Goal: Communication & Community: Answer question/provide support

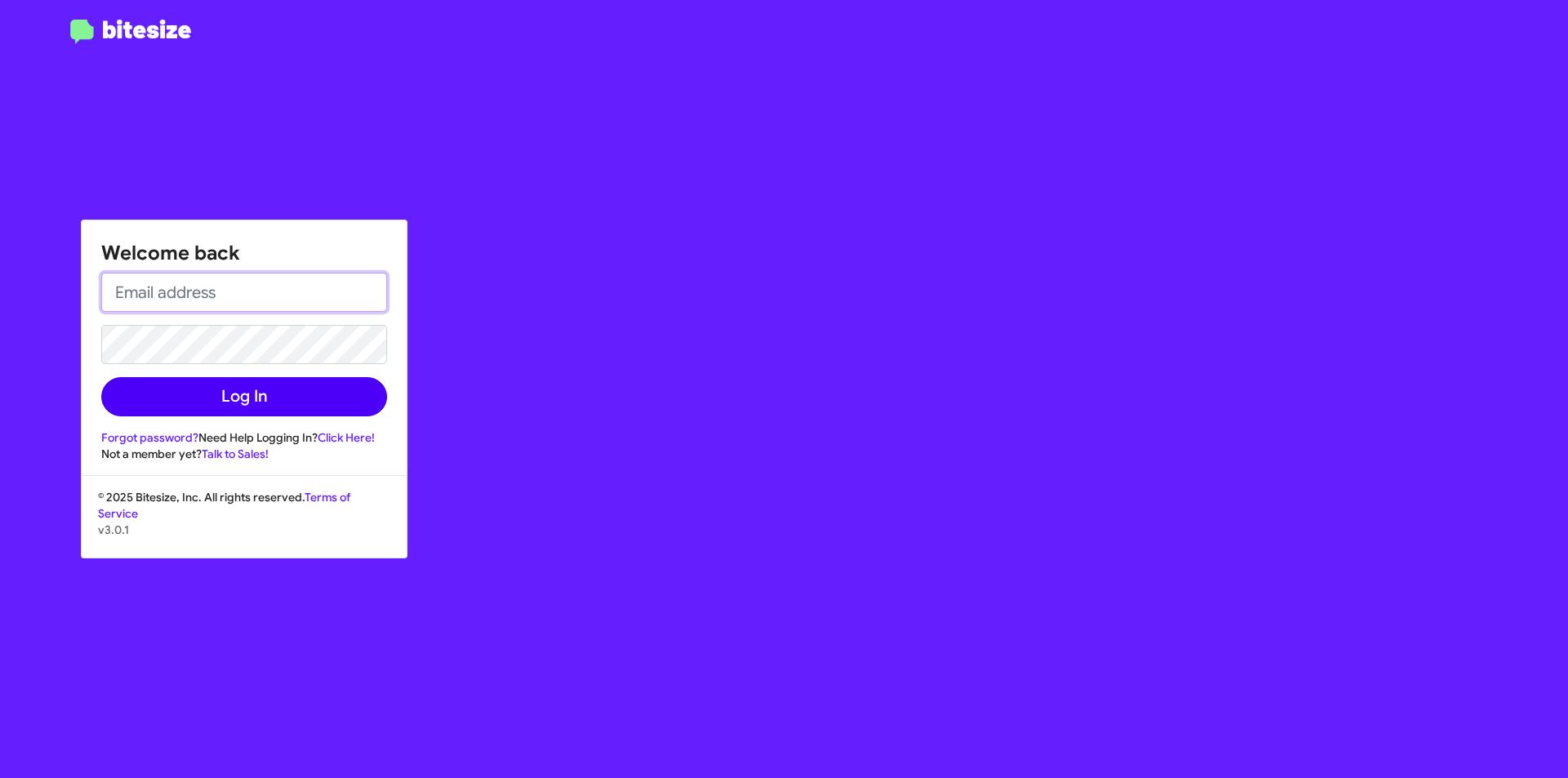
type input "[EMAIL_ADDRESS][DOMAIN_NAME]"
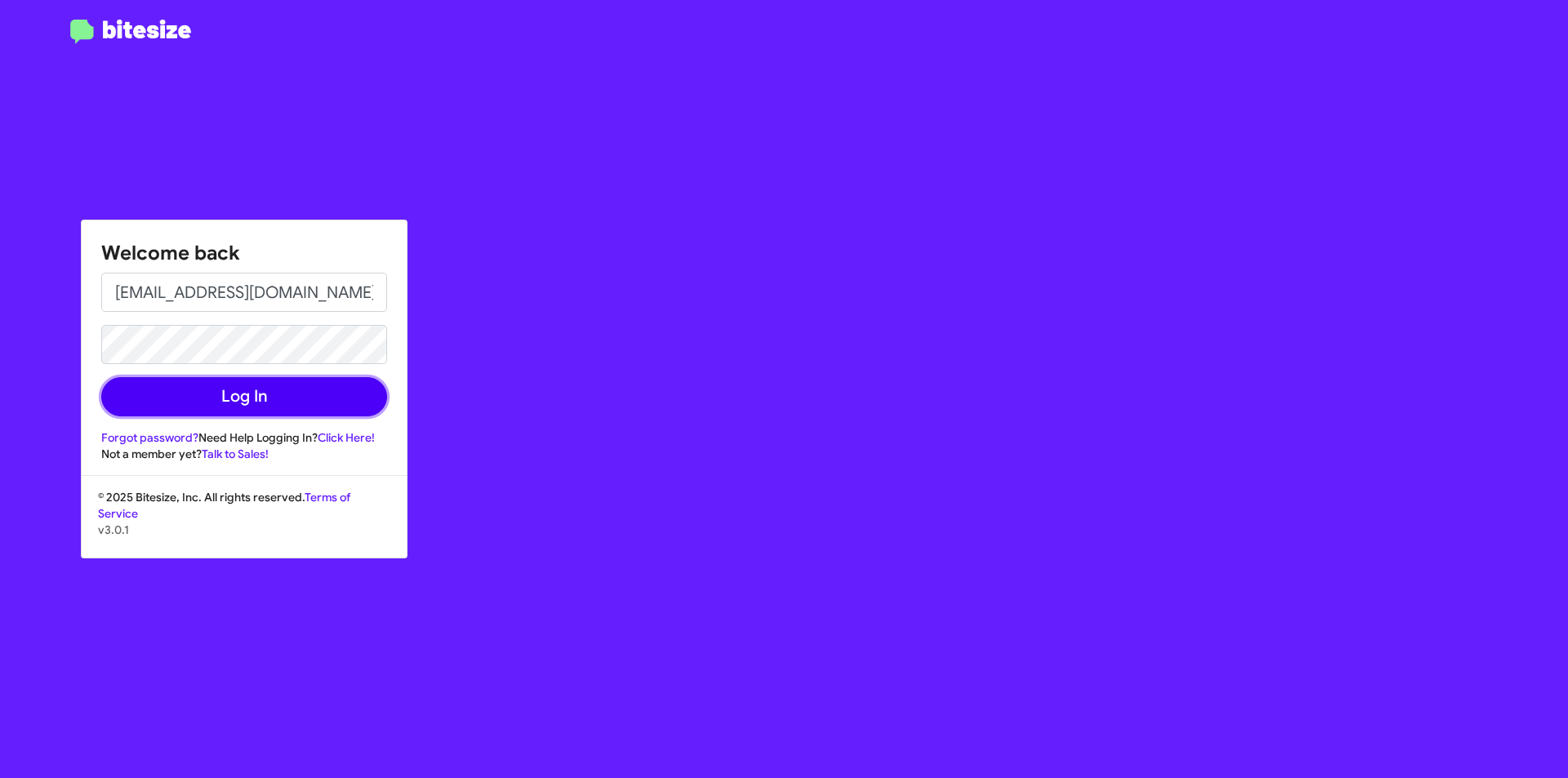
click at [288, 410] on button "Log In" at bounding box center [243, 397] width 285 height 39
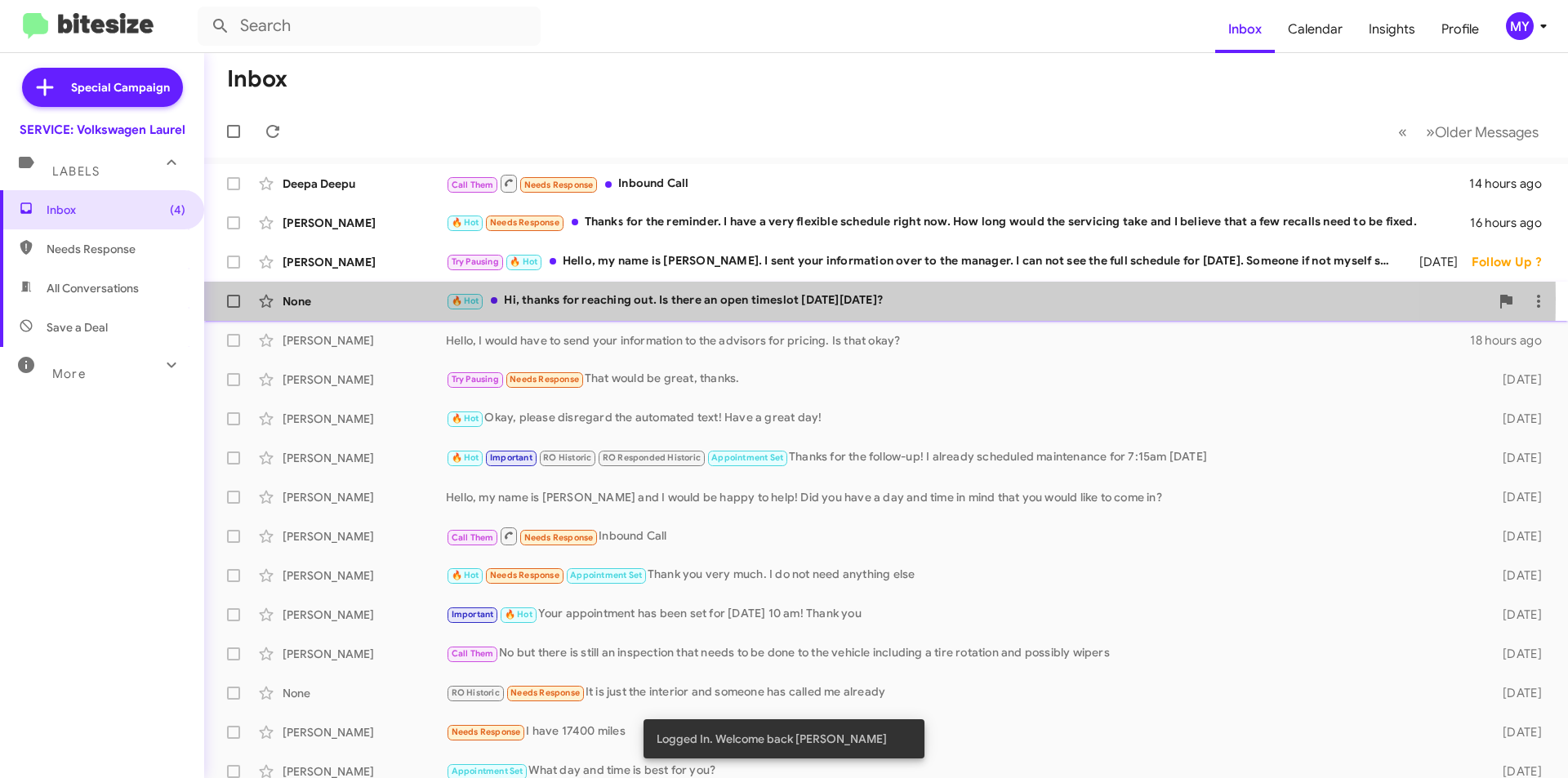
click at [761, 299] on div "🔥 Hot Hi, thanks for reaching out. Is there an open timeslot [DATE][DATE]?" at bounding box center [967, 300] width 1044 height 19
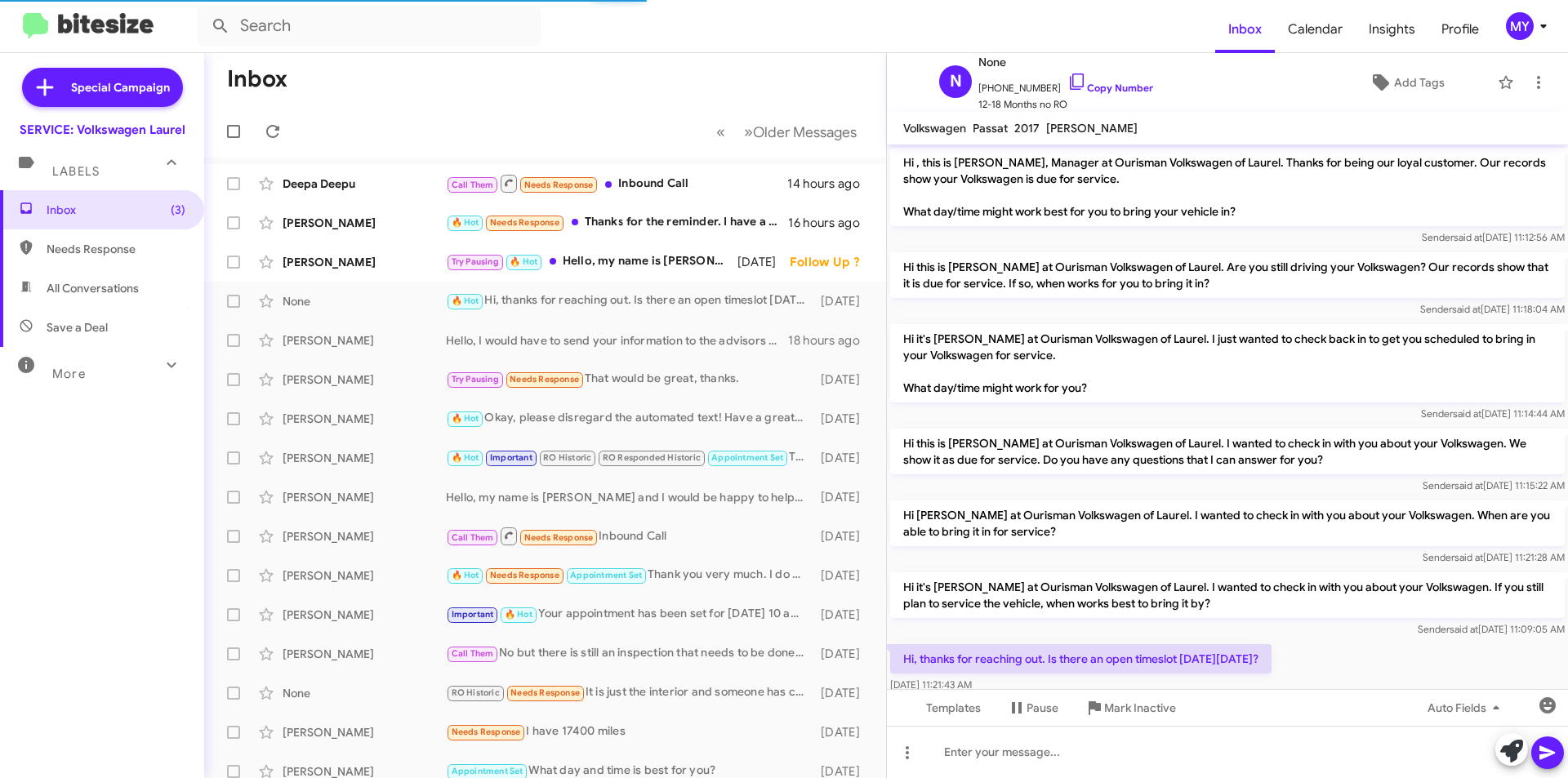
scroll to position [36, 0]
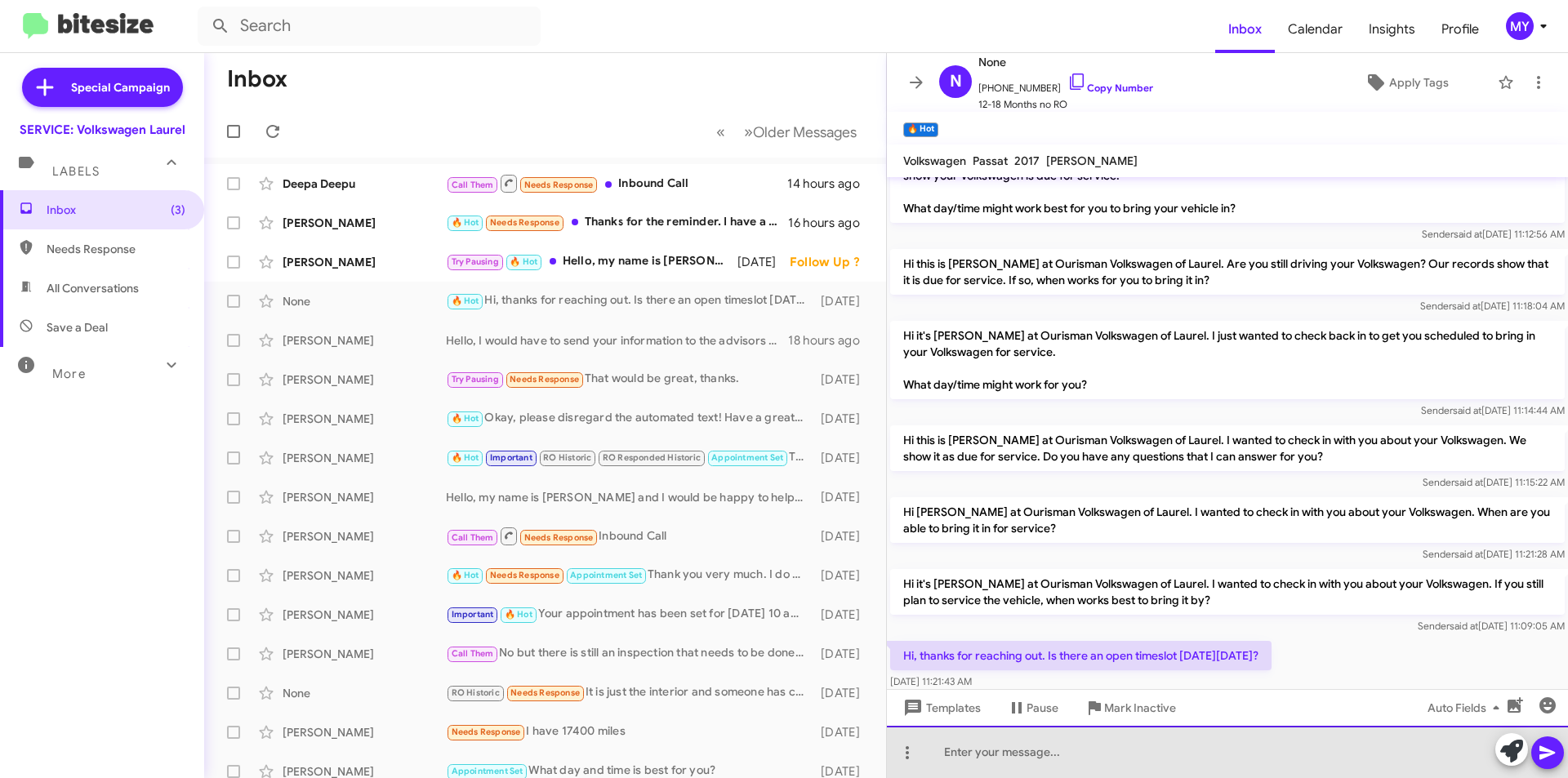
click at [1005, 749] on div at bounding box center [1226, 752] width 681 height 52
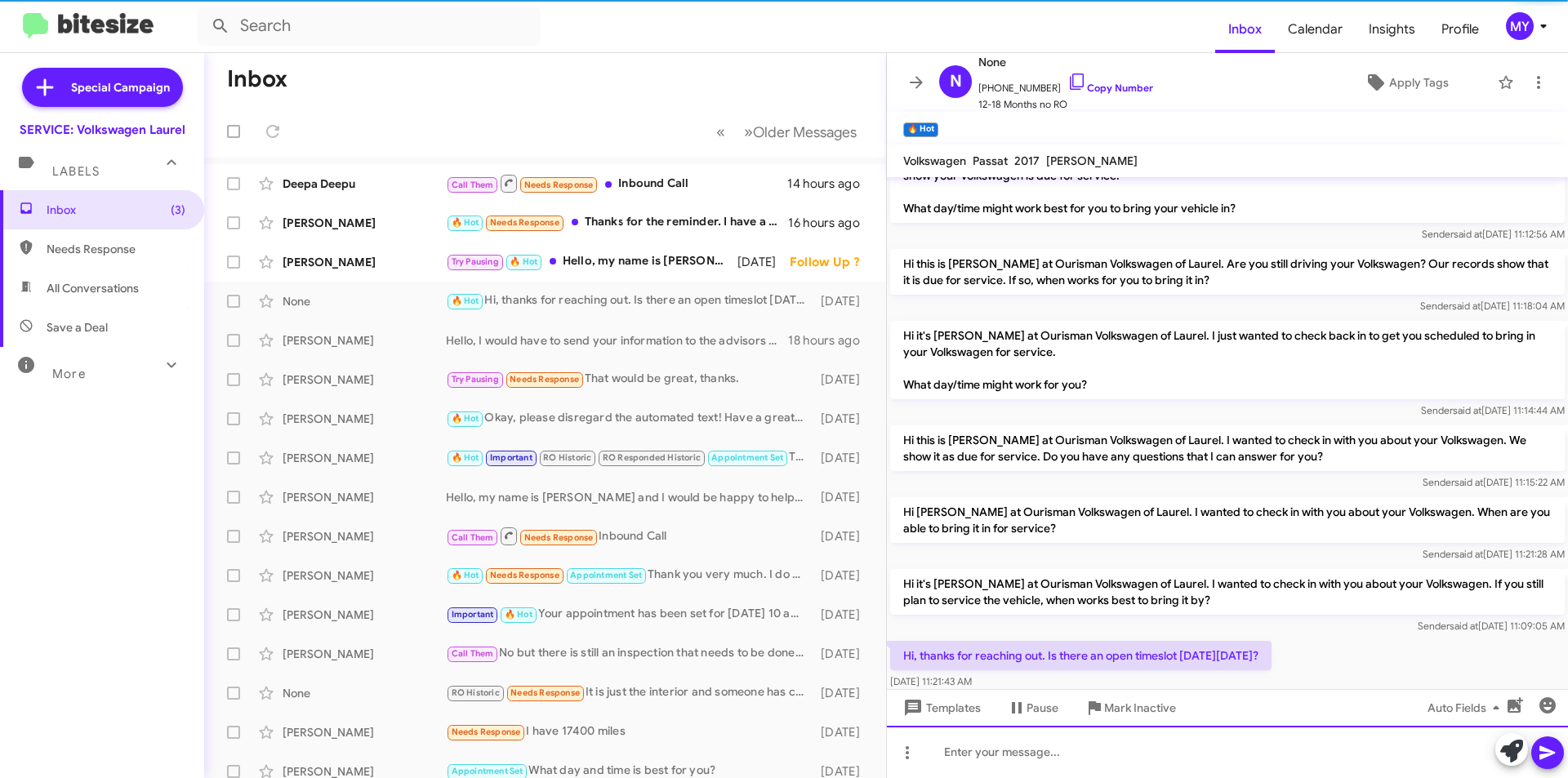
scroll to position [128, 0]
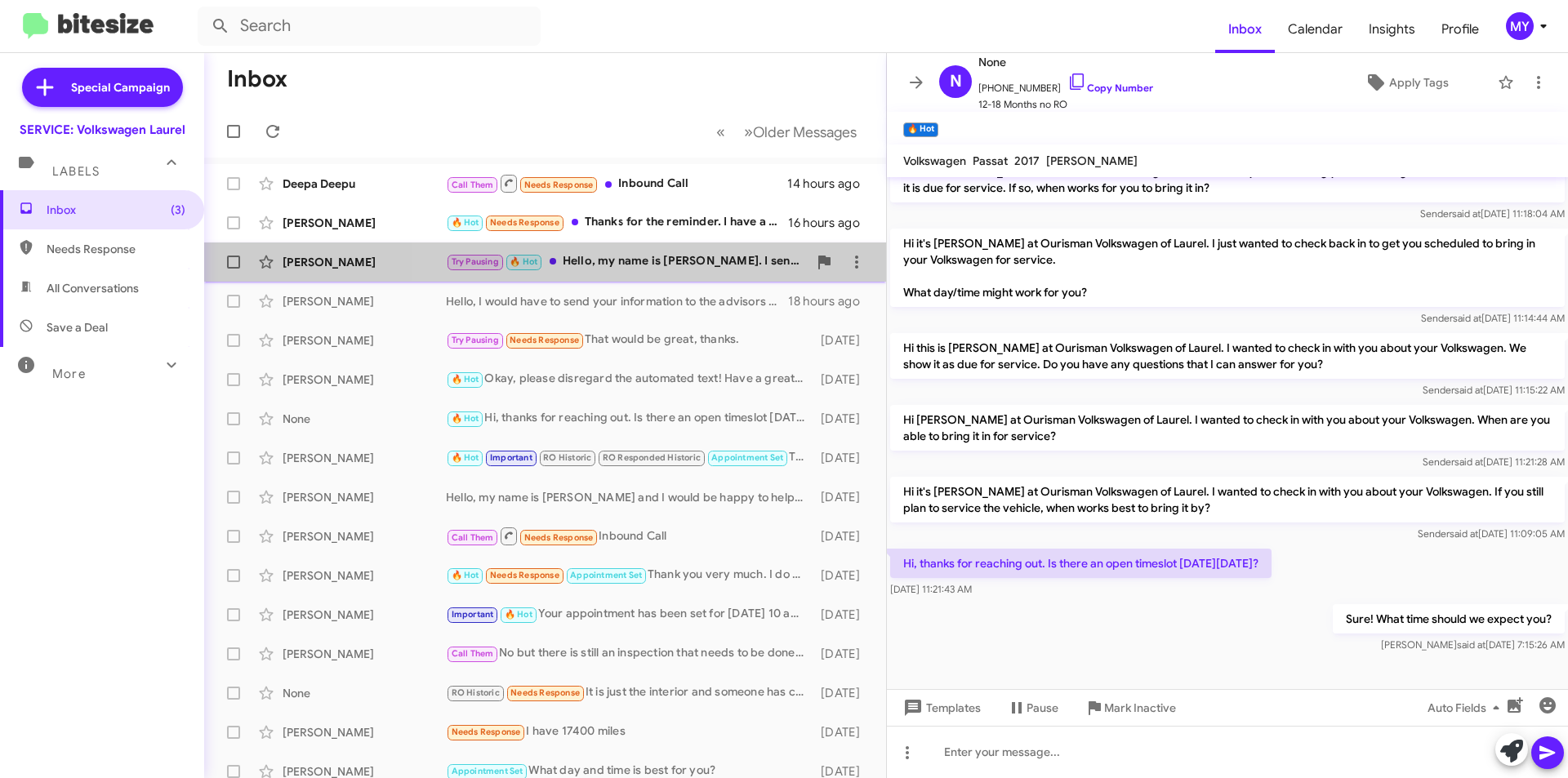
click at [667, 259] on div "Try Pausing 🔥 Hot Hello, my name is [PERSON_NAME]. I sent your information over…" at bounding box center [626, 261] width 361 height 19
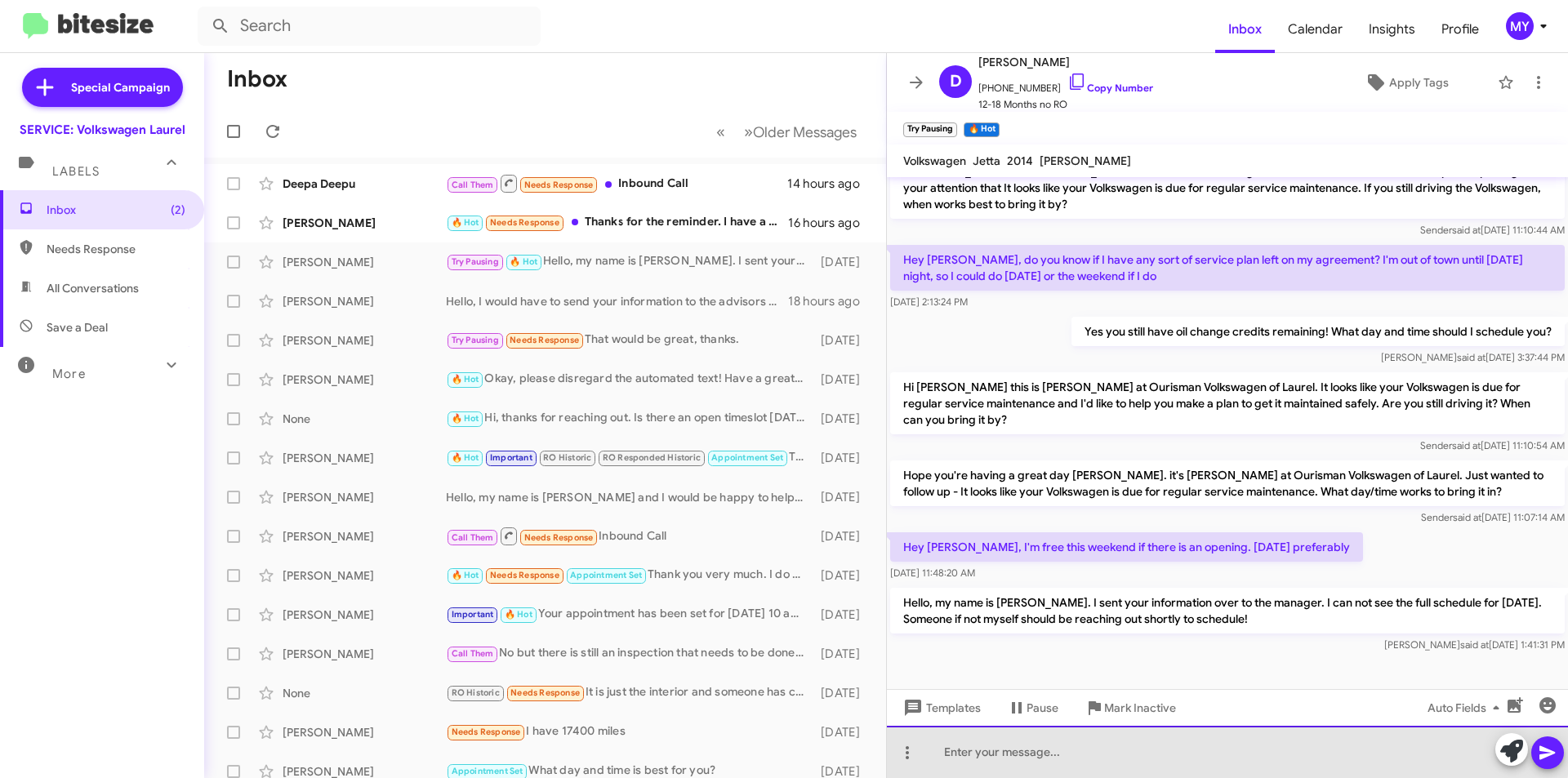
click at [1083, 748] on div at bounding box center [1226, 752] width 681 height 52
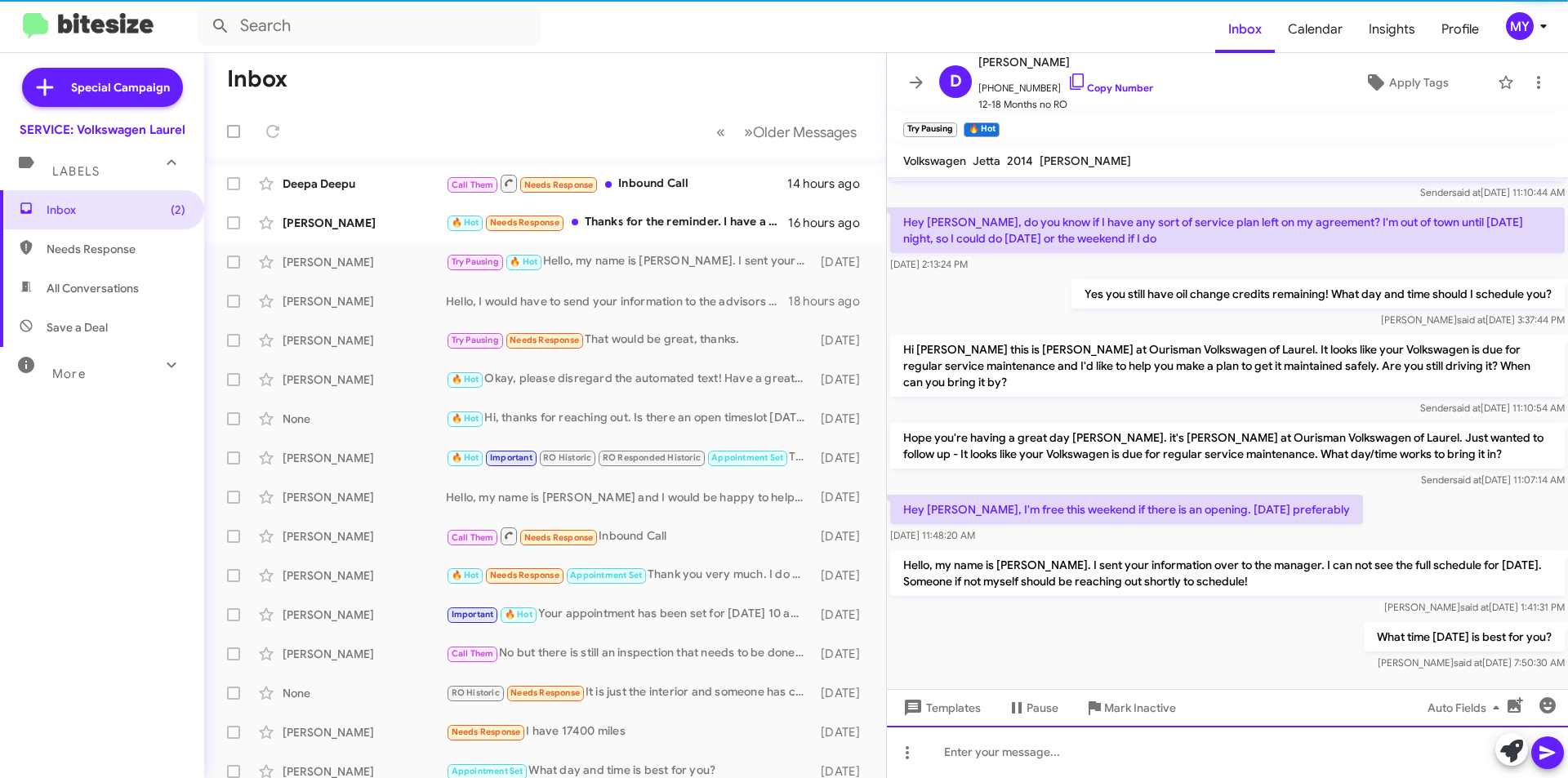
scroll to position [188, 0]
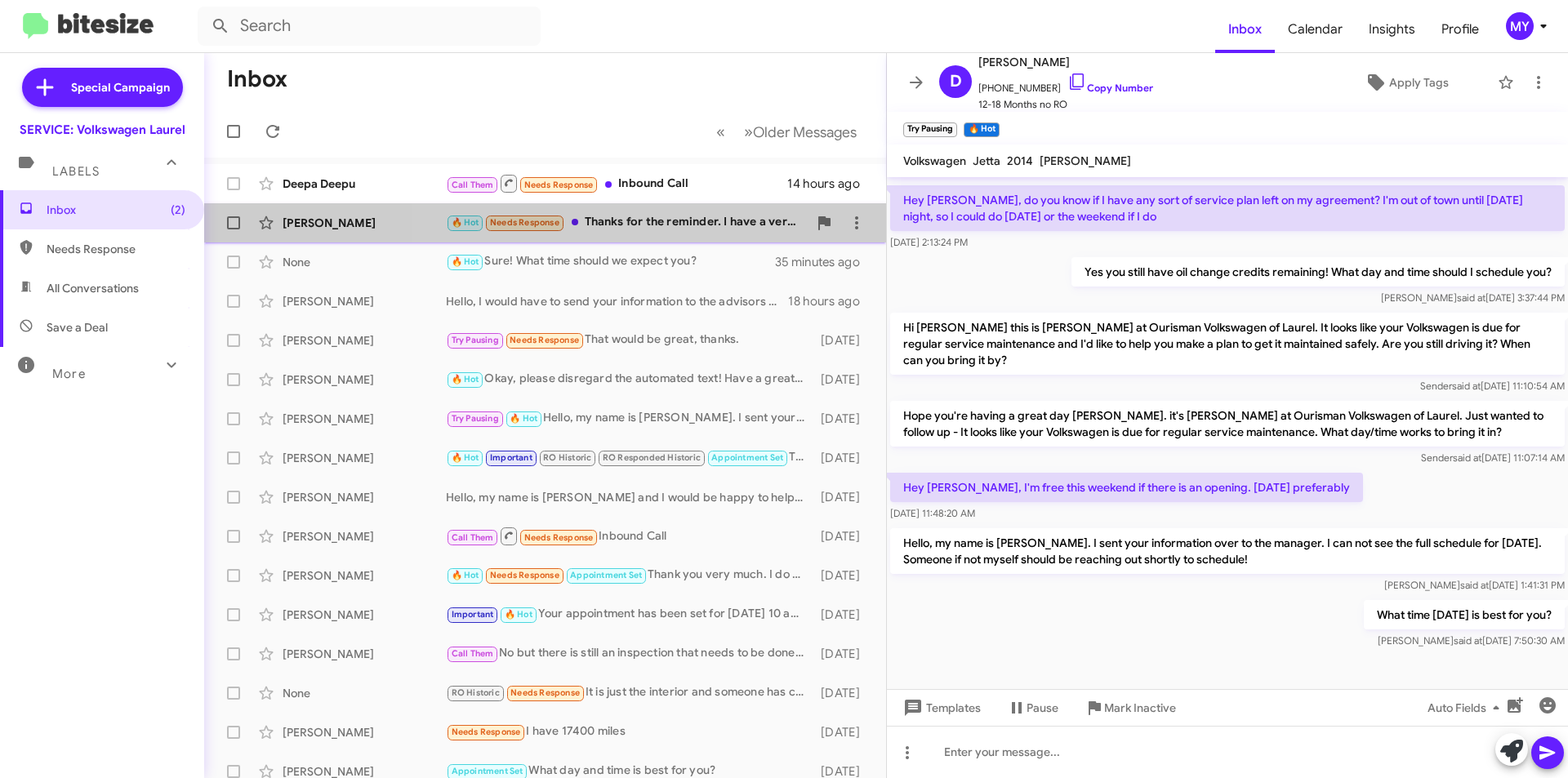
click at [705, 225] on div "🔥 Hot Needs Response Thanks for the reminder. I have a very flexible schedule r…" at bounding box center [626, 222] width 361 height 19
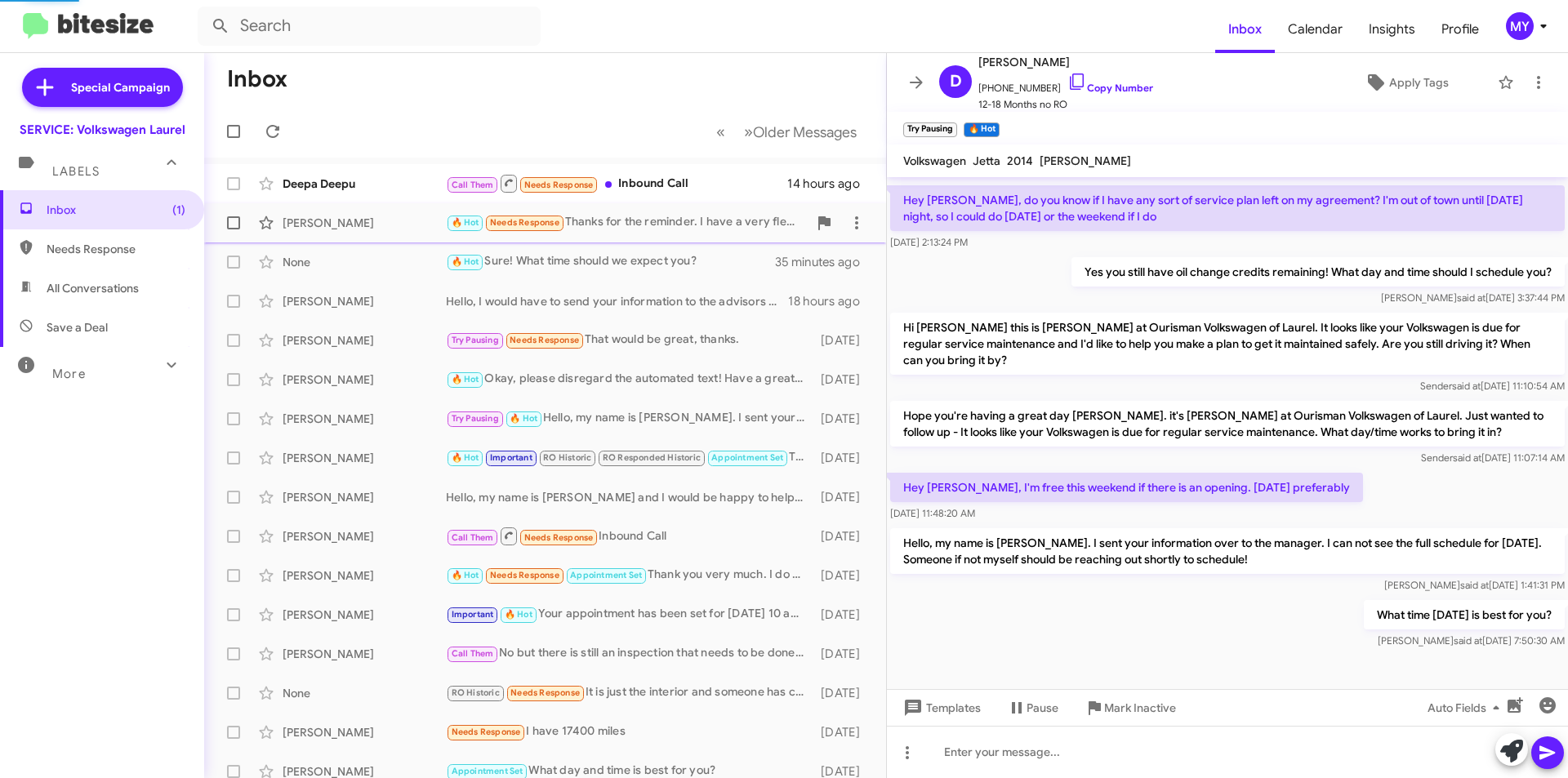
scroll to position [241, 0]
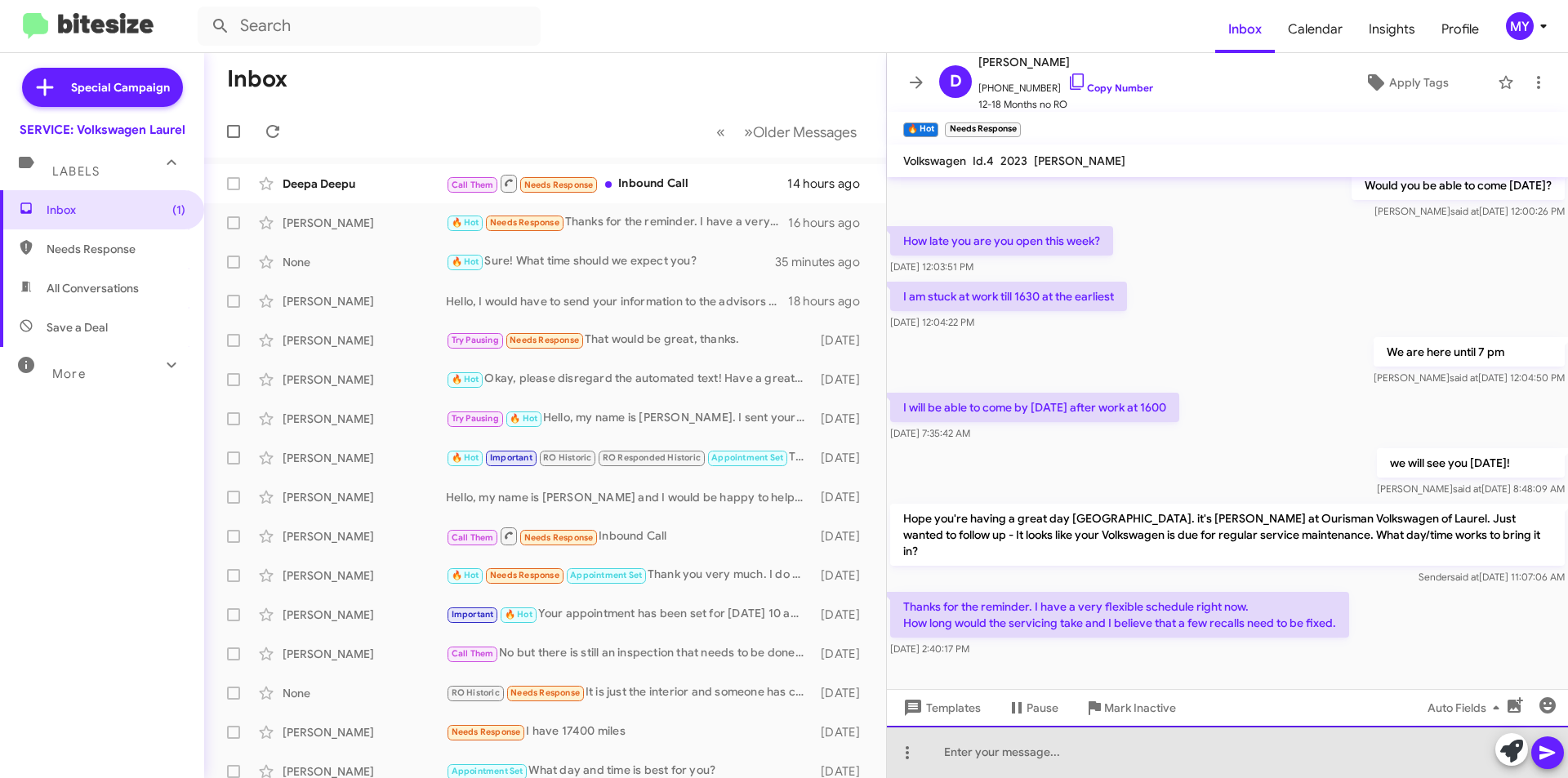
click at [1077, 750] on div at bounding box center [1226, 752] width 681 height 52
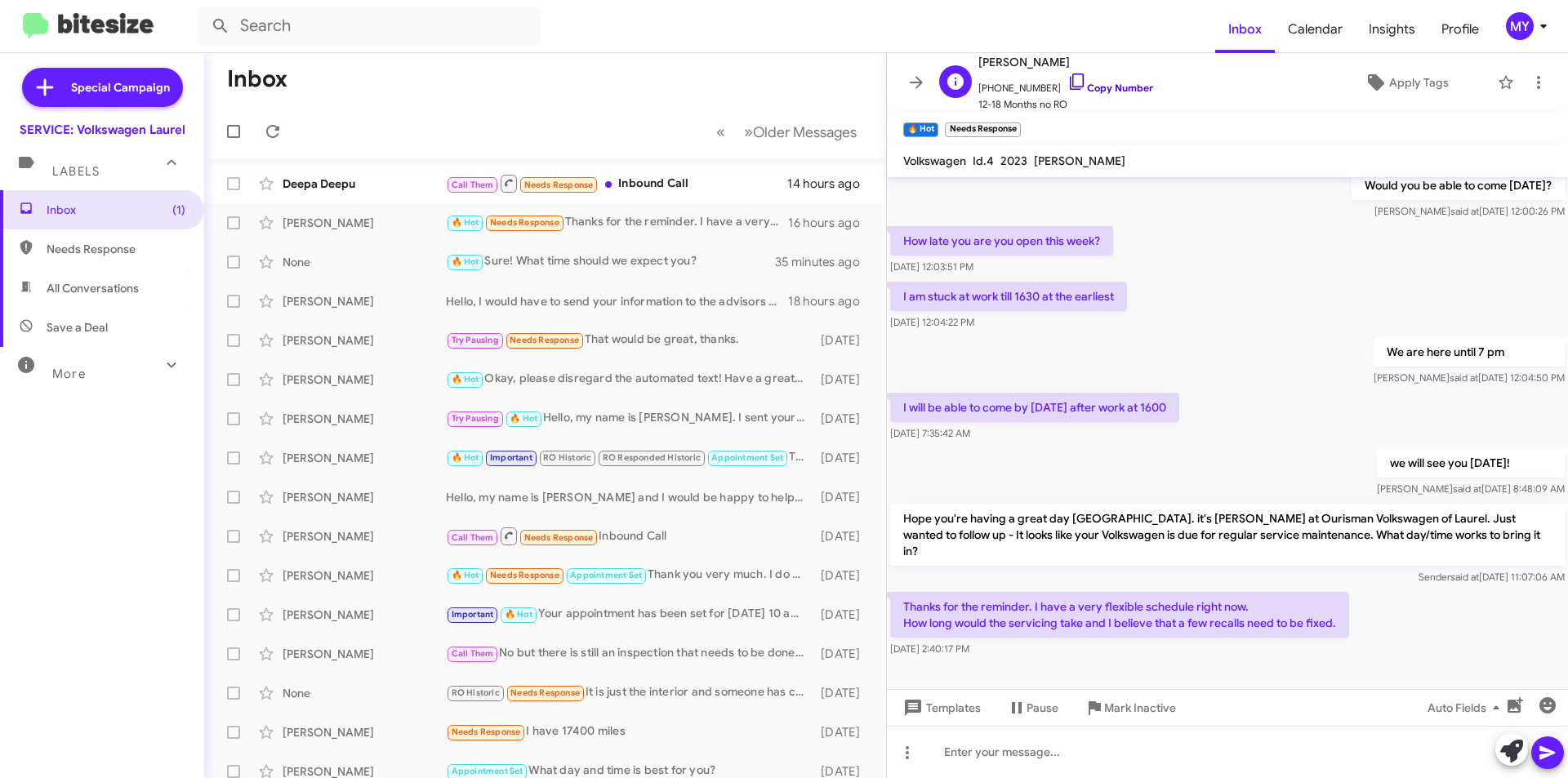
click at [1099, 89] on link "Copy Number" at bounding box center [1110, 88] width 86 height 13
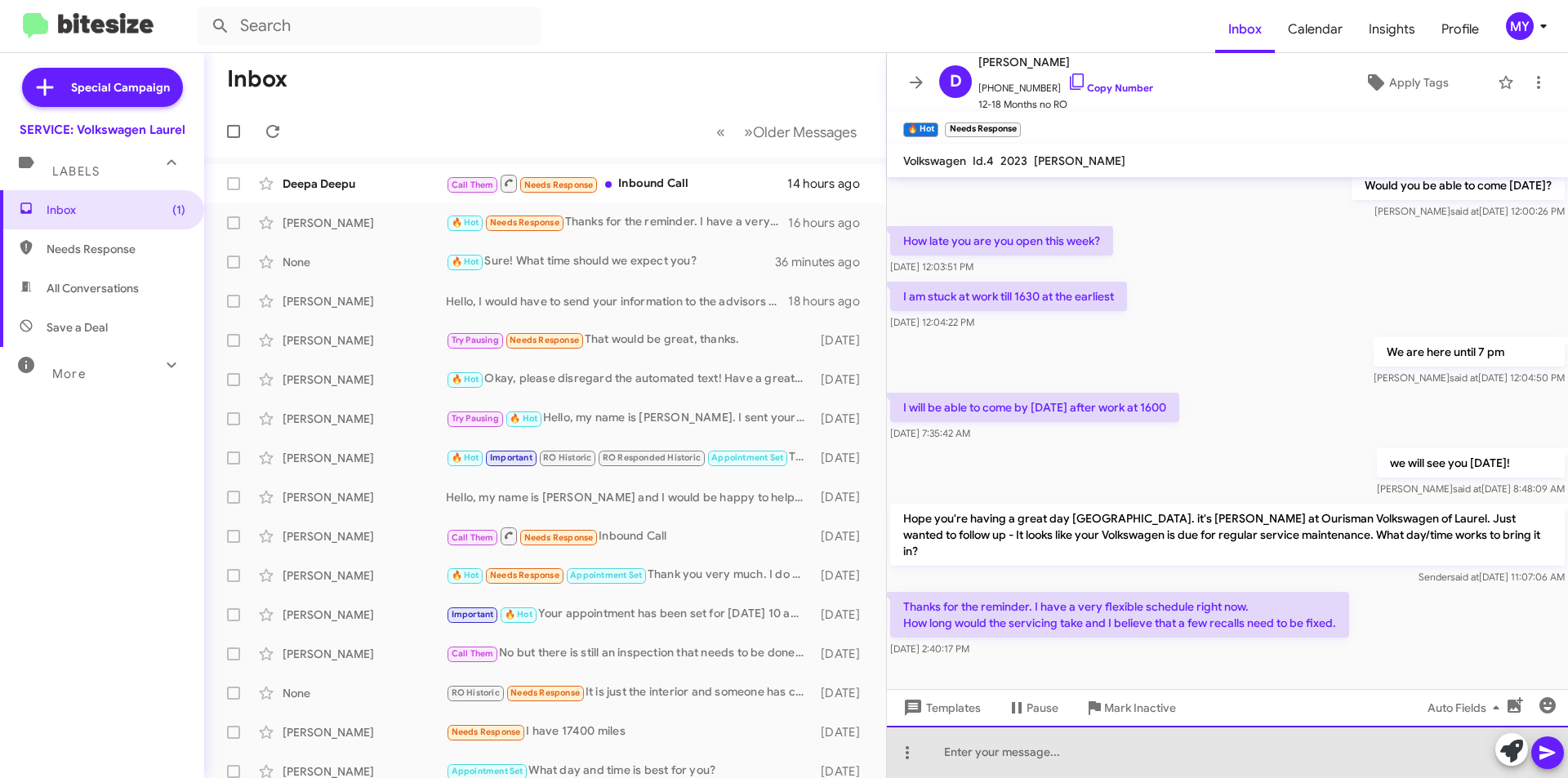
click at [1045, 755] on div at bounding box center [1226, 752] width 681 height 52
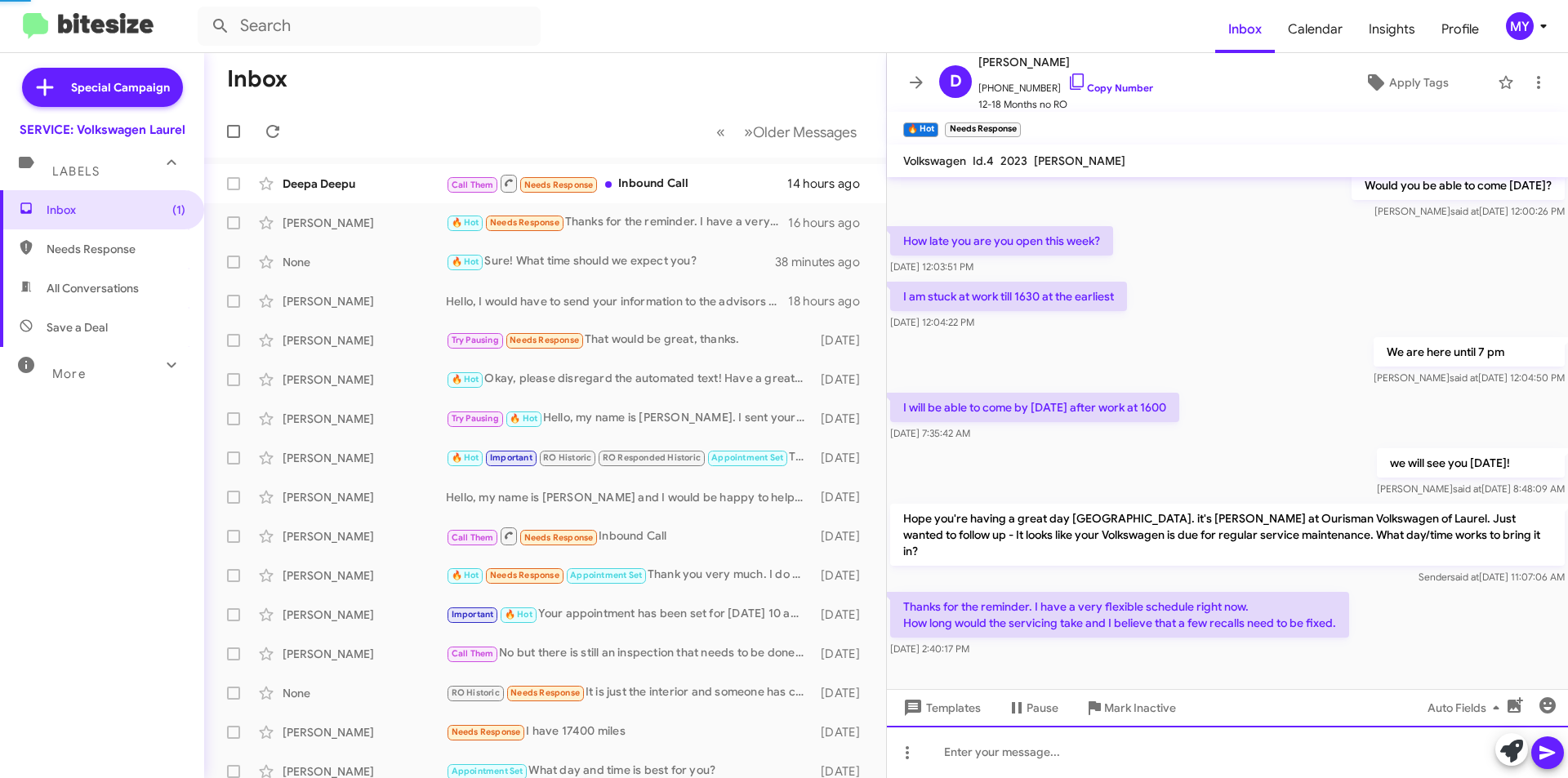
scroll to position [0, 0]
